Goal: Check status: Check status

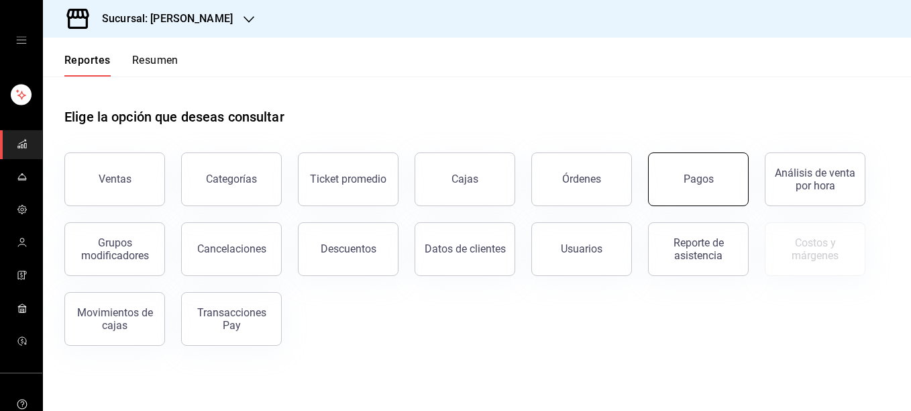
click at [680, 193] on button "Pagos" at bounding box center [698, 179] width 101 height 54
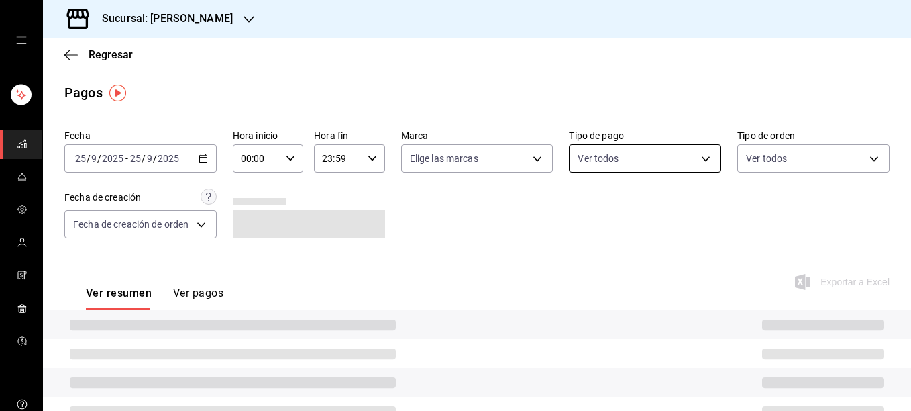
click at [686, 161] on body "Sucursal: [PERSON_NAME] Regresar Pagos Fecha [DATE] [DATE] - [DATE] [DATE] Hora…" at bounding box center [455, 205] width 911 height 411
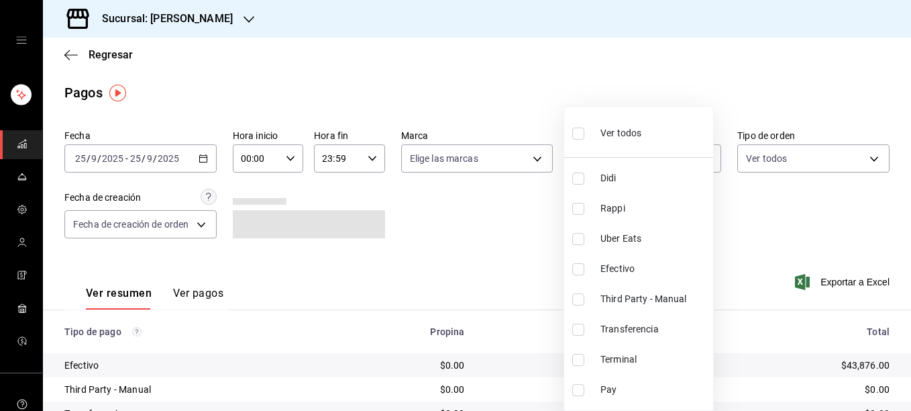
click at [580, 356] on input "checkbox" at bounding box center [578, 360] width 12 height 12
checkbox input "true"
type input "ce48f031-3122-4296-b74d-da47a0a111b2"
click at [528, 151] on div at bounding box center [455, 205] width 911 height 411
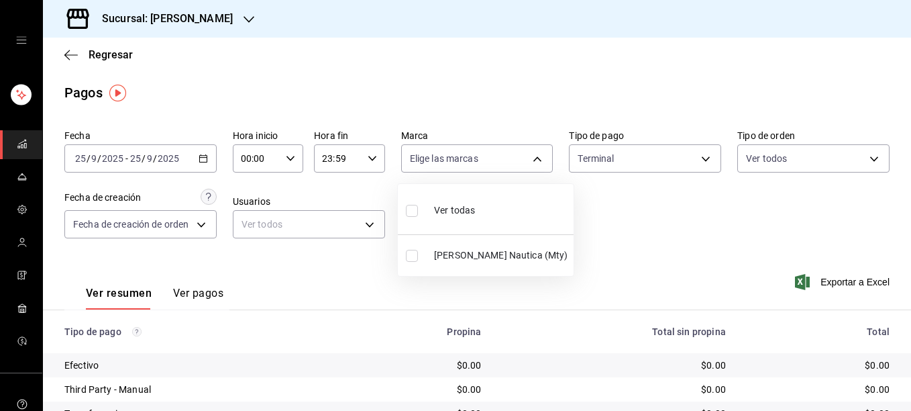
click at [528, 151] on body "Sucursal: [PERSON_NAME] Regresar Pagos Fecha [DATE] [DATE] - [DATE] [DATE] Hora…" at bounding box center [455, 205] width 911 height 411
click at [413, 261] on input "checkbox" at bounding box center [412, 256] width 12 height 12
checkbox input "true"
type input "e6600c40-0213-48d4-9f06-7294223b882d"
checkbox input "true"
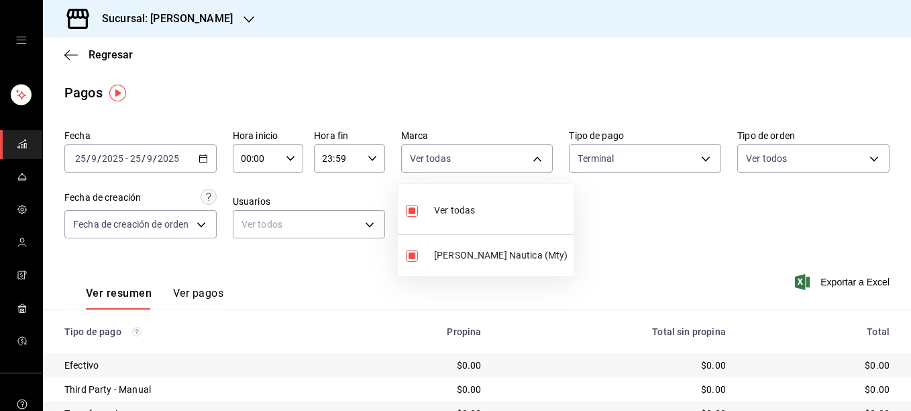
click at [600, 239] on div at bounding box center [455, 205] width 911 height 411
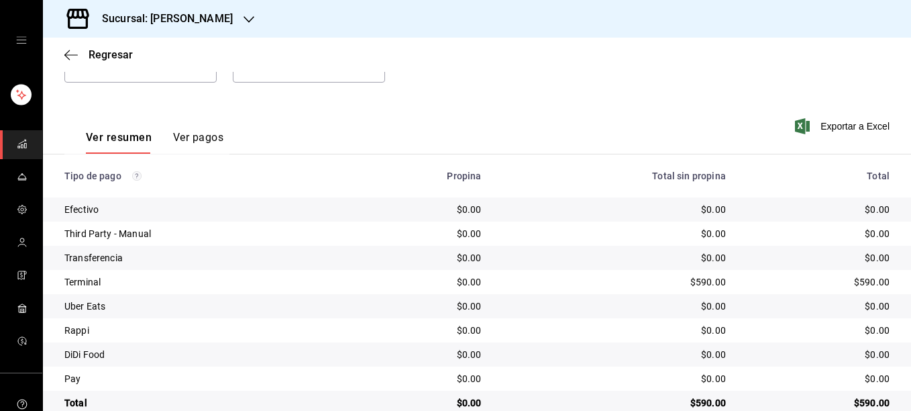
scroll to position [182, 0]
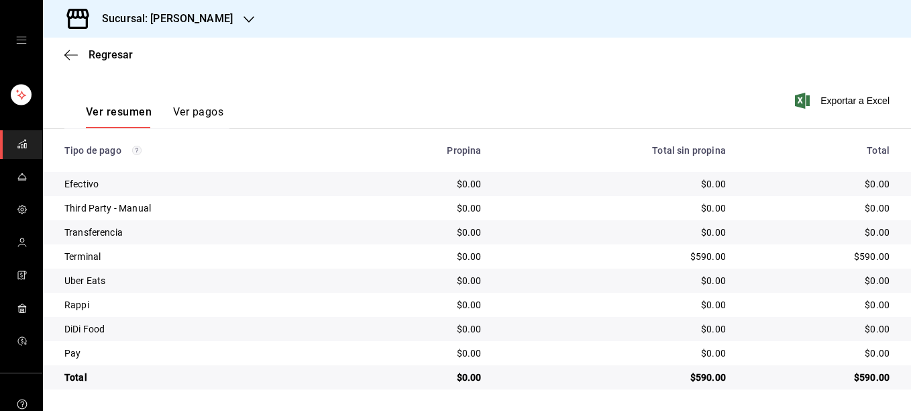
click at [191, 112] on button "Ver pagos" at bounding box center [198, 116] width 50 height 23
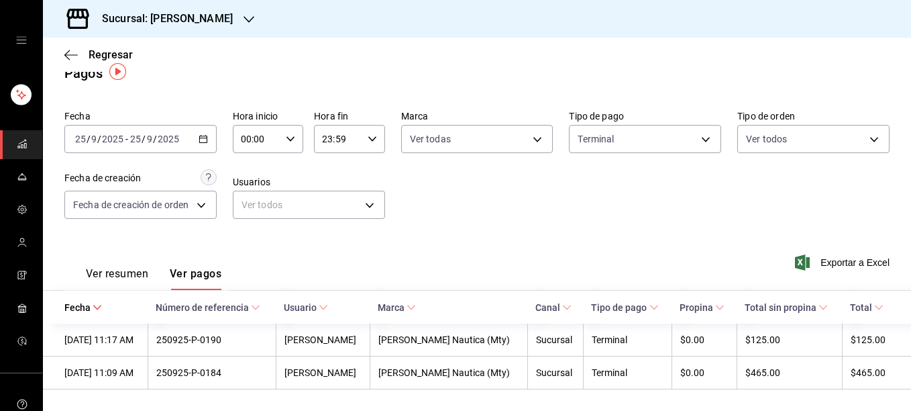
scroll to position [21, 0]
